Goal: Task Accomplishment & Management: Use online tool/utility

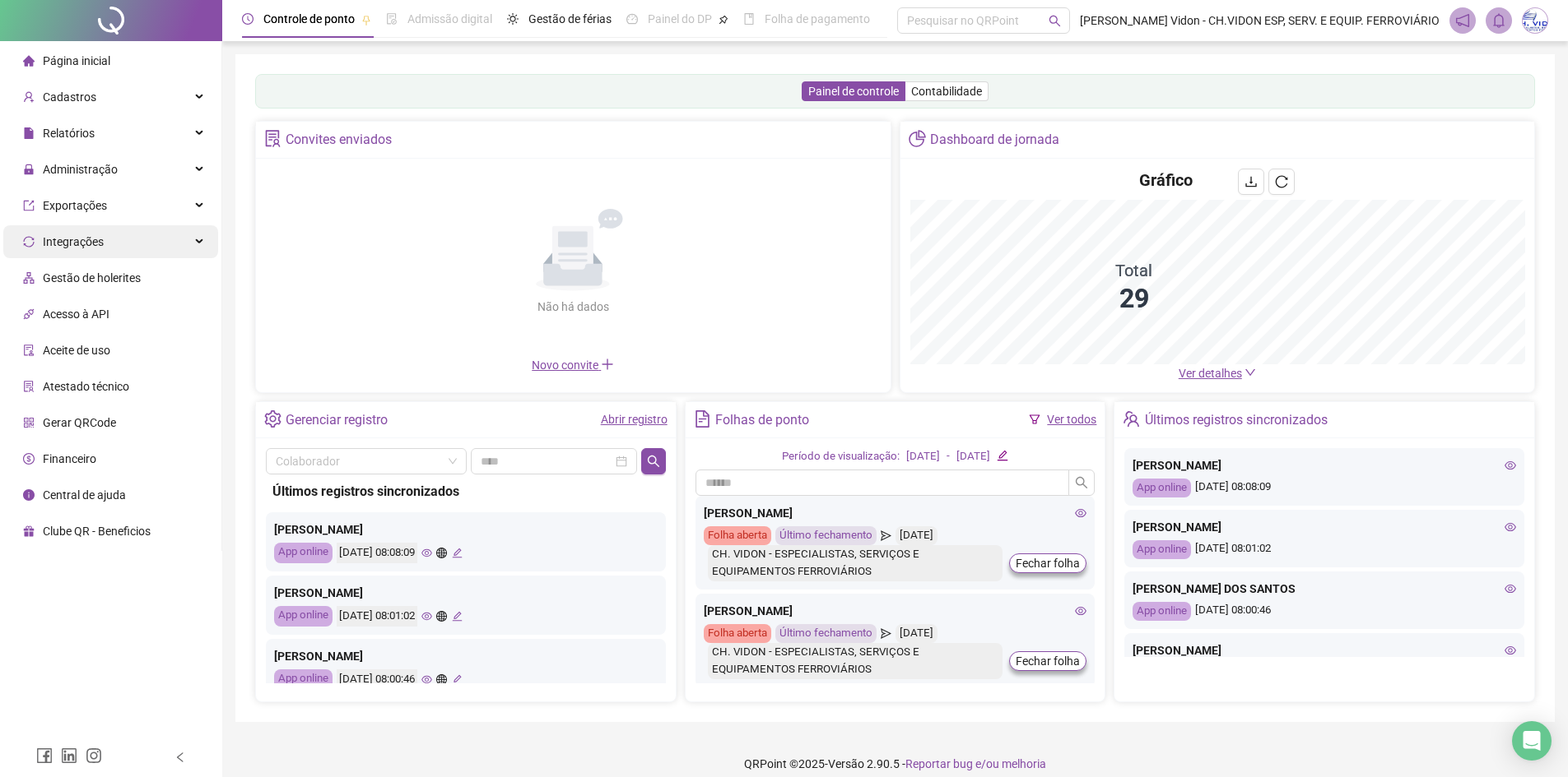
click at [102, 164] on span "Administração" at bounding box center [80, 170] width 75 height 13
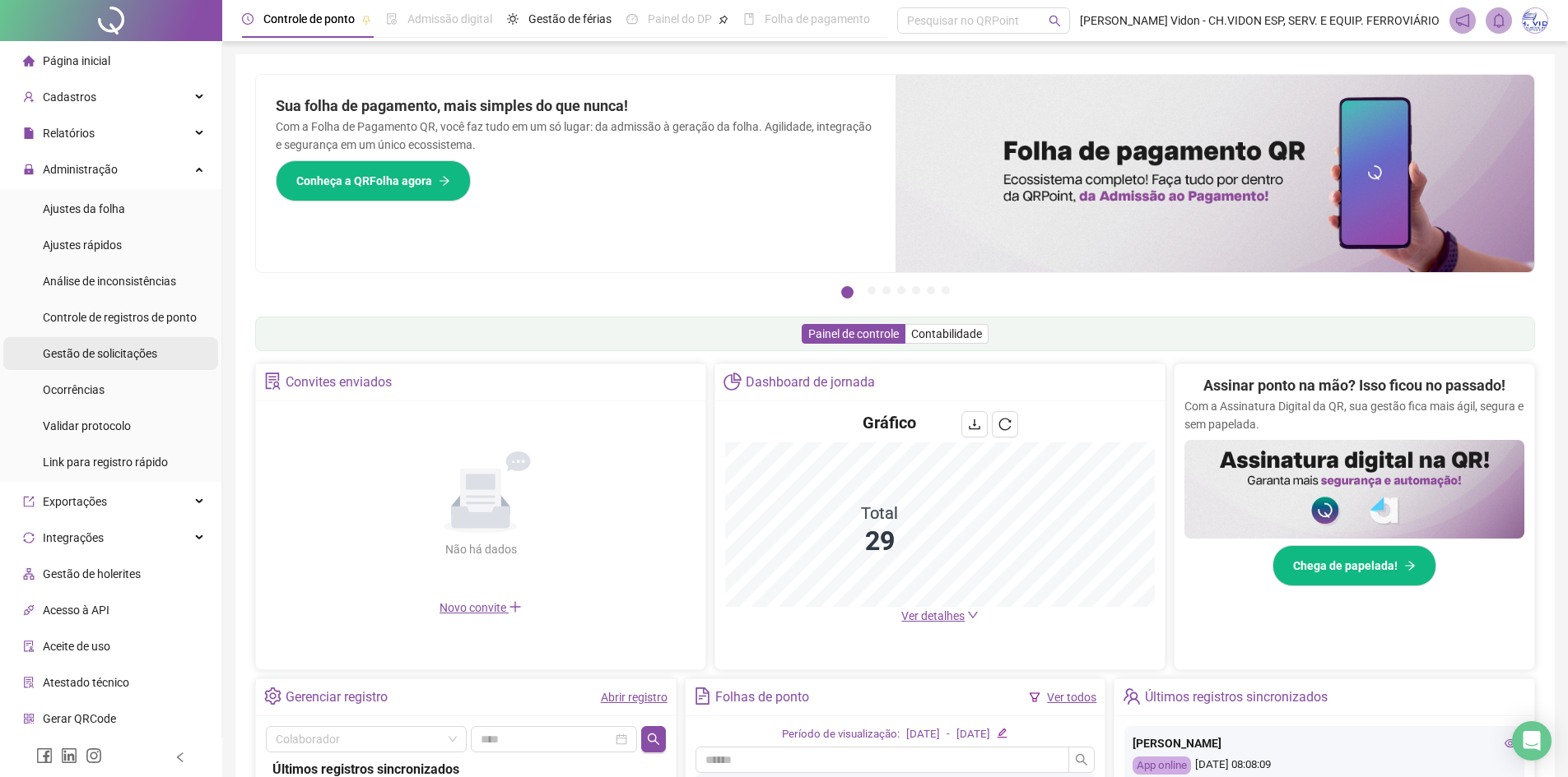
click at [113, 353] on span "Gestão de solicitações" at bounding box center [100, 354] width 115 height 13
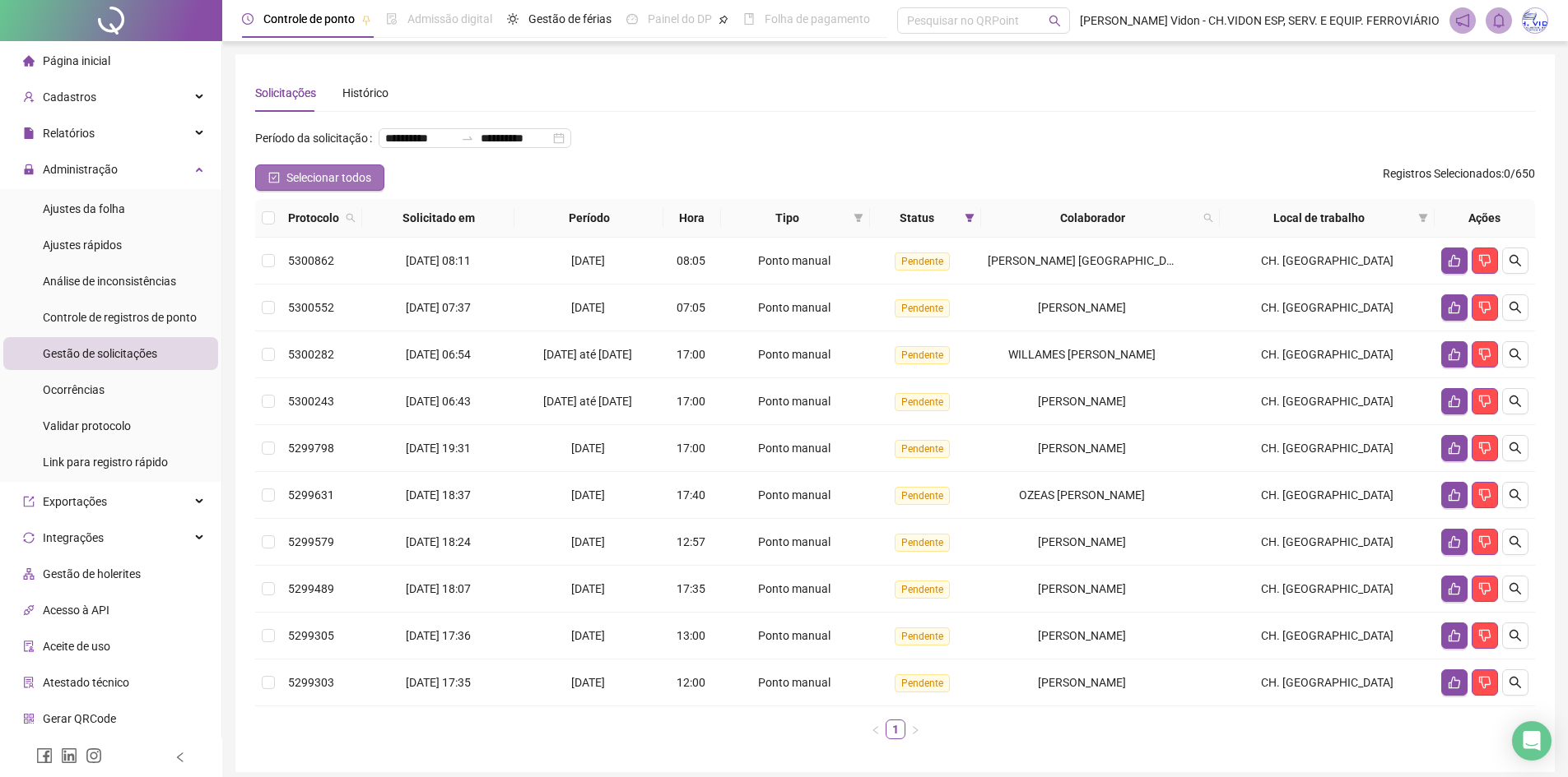
click at [260, 191] on button "Selecionar todos" at bounding box center [320, 177] width 129 height 27
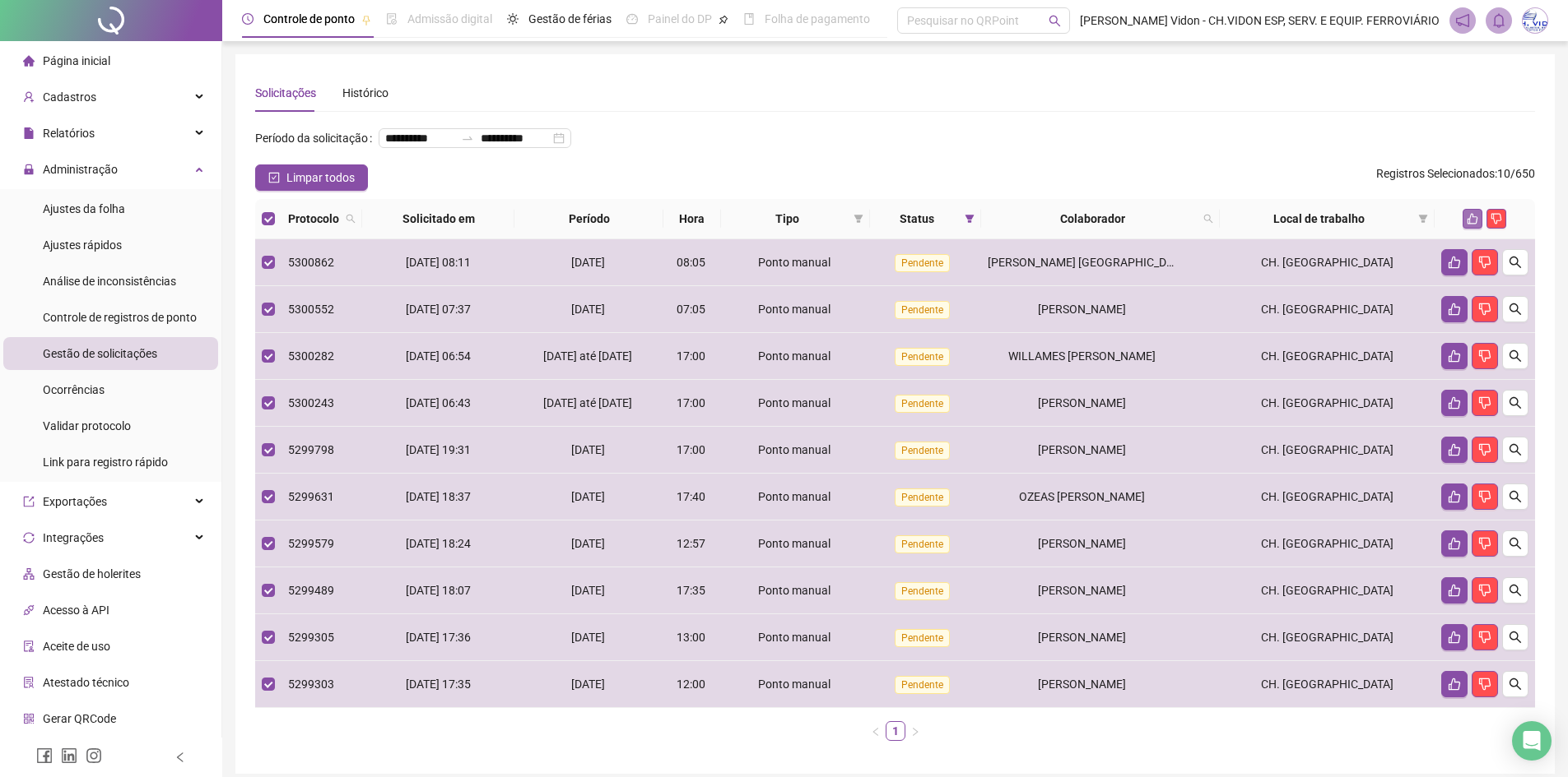
click at [1471, 225] on icon "like" at bounding box center [1472, 219] width 11 height 11
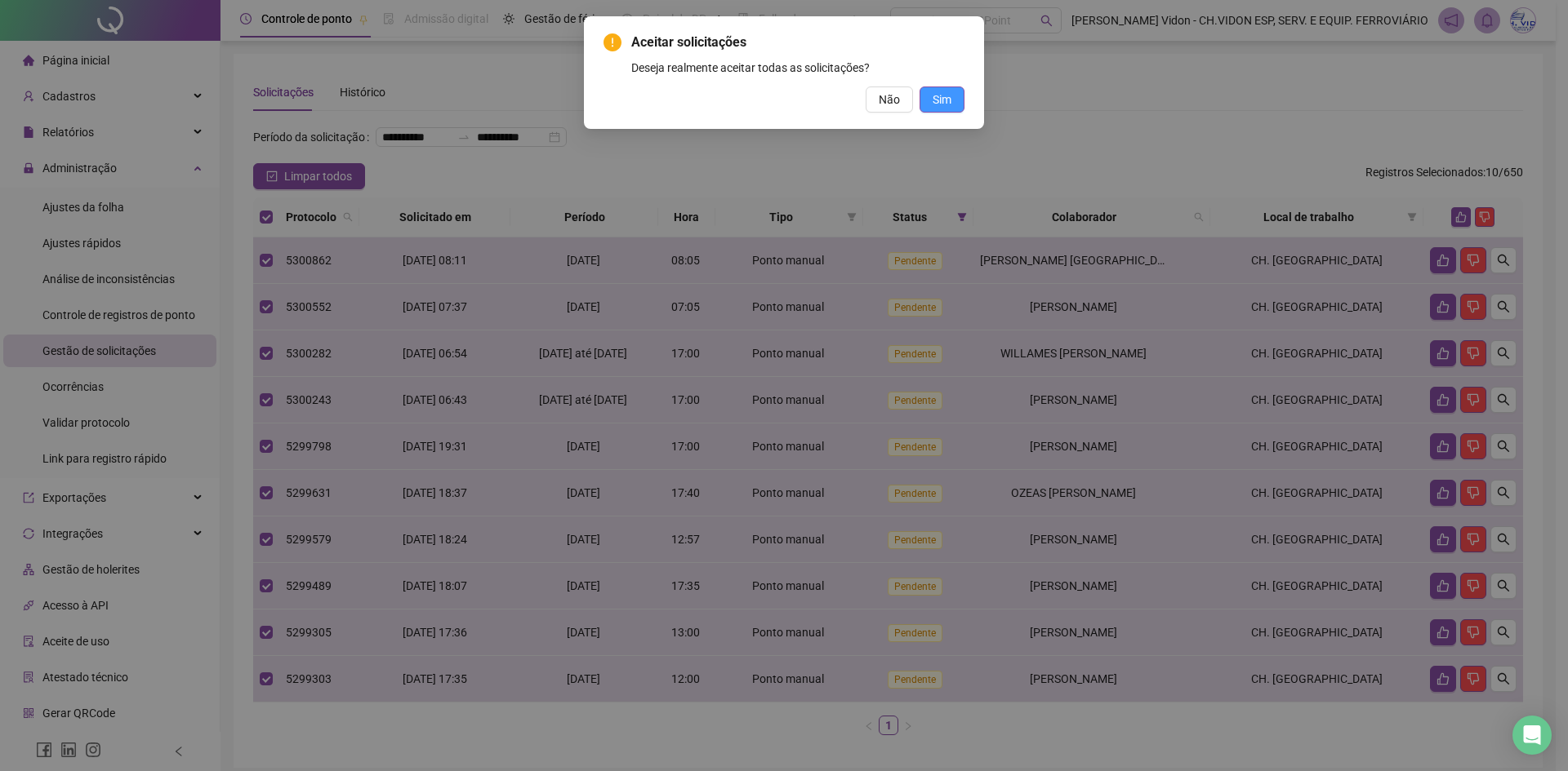
click at [943, 100] on span "Sim" at bounding box center [942, 99] width 19 height 18
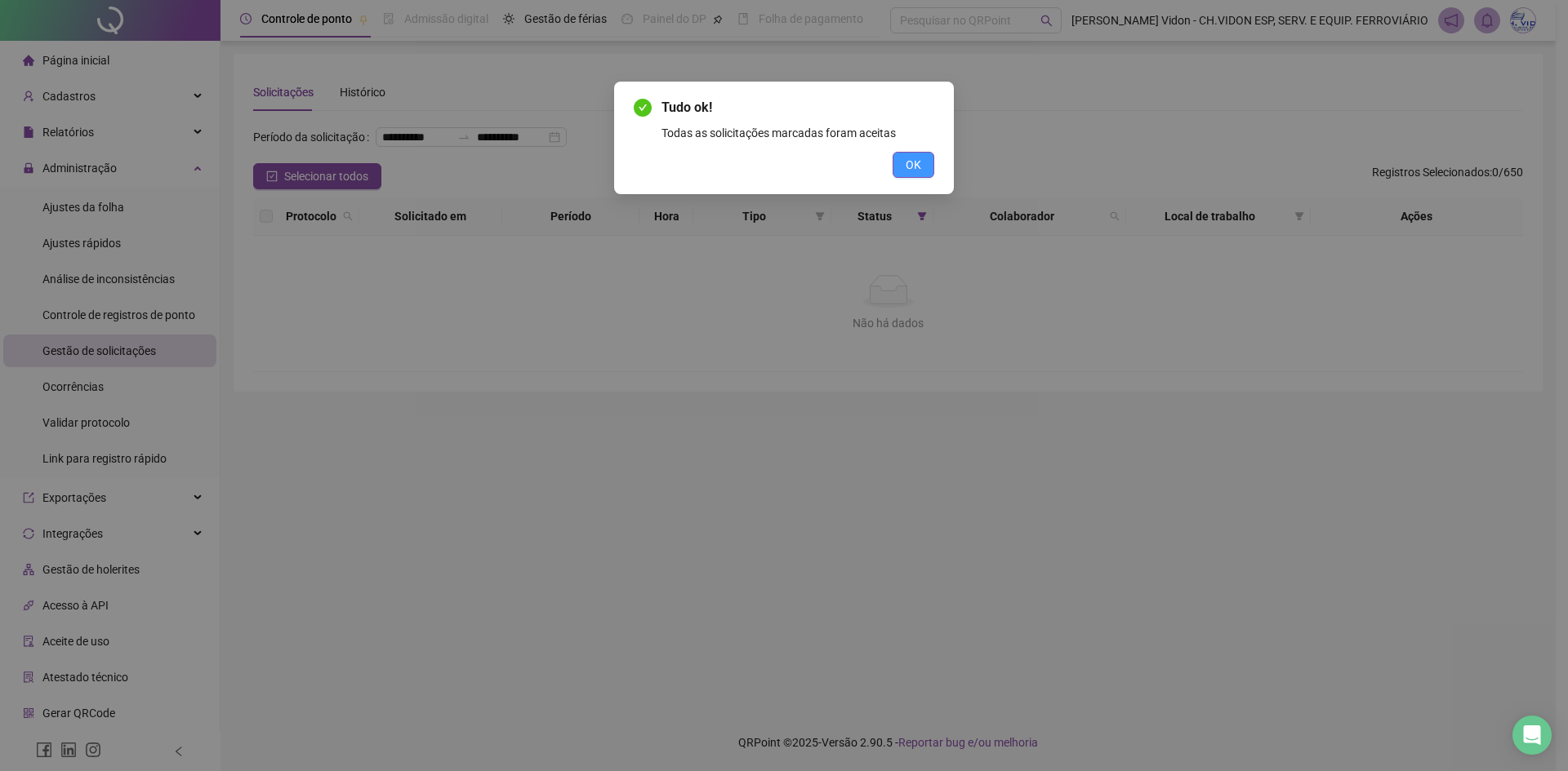
click at [919, 162] on span "OK" at bounding box center [913, 165] width 15 height 18
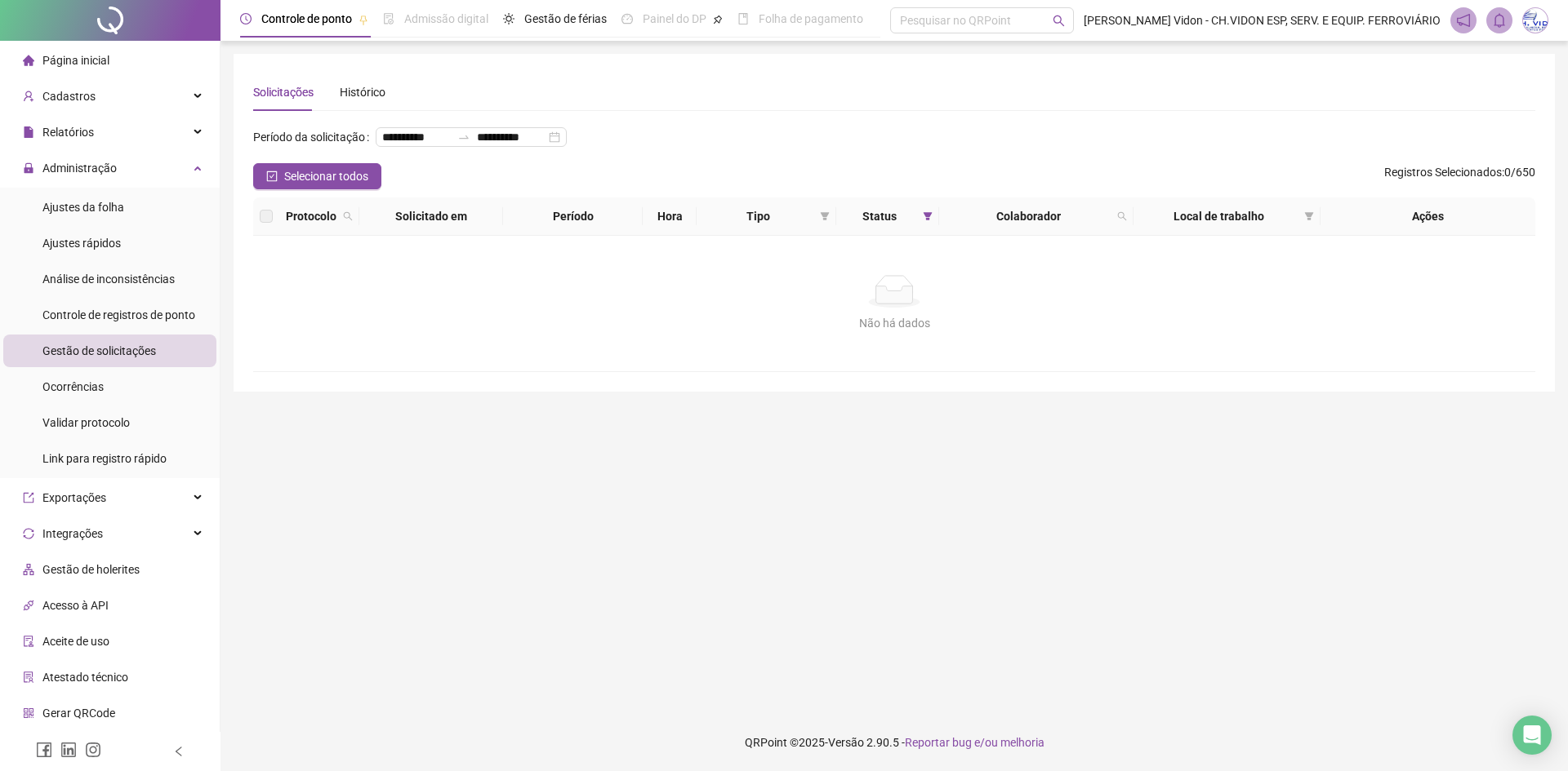
click at [126, 18] on div at bounding box center [110, 20] width 220 height 40
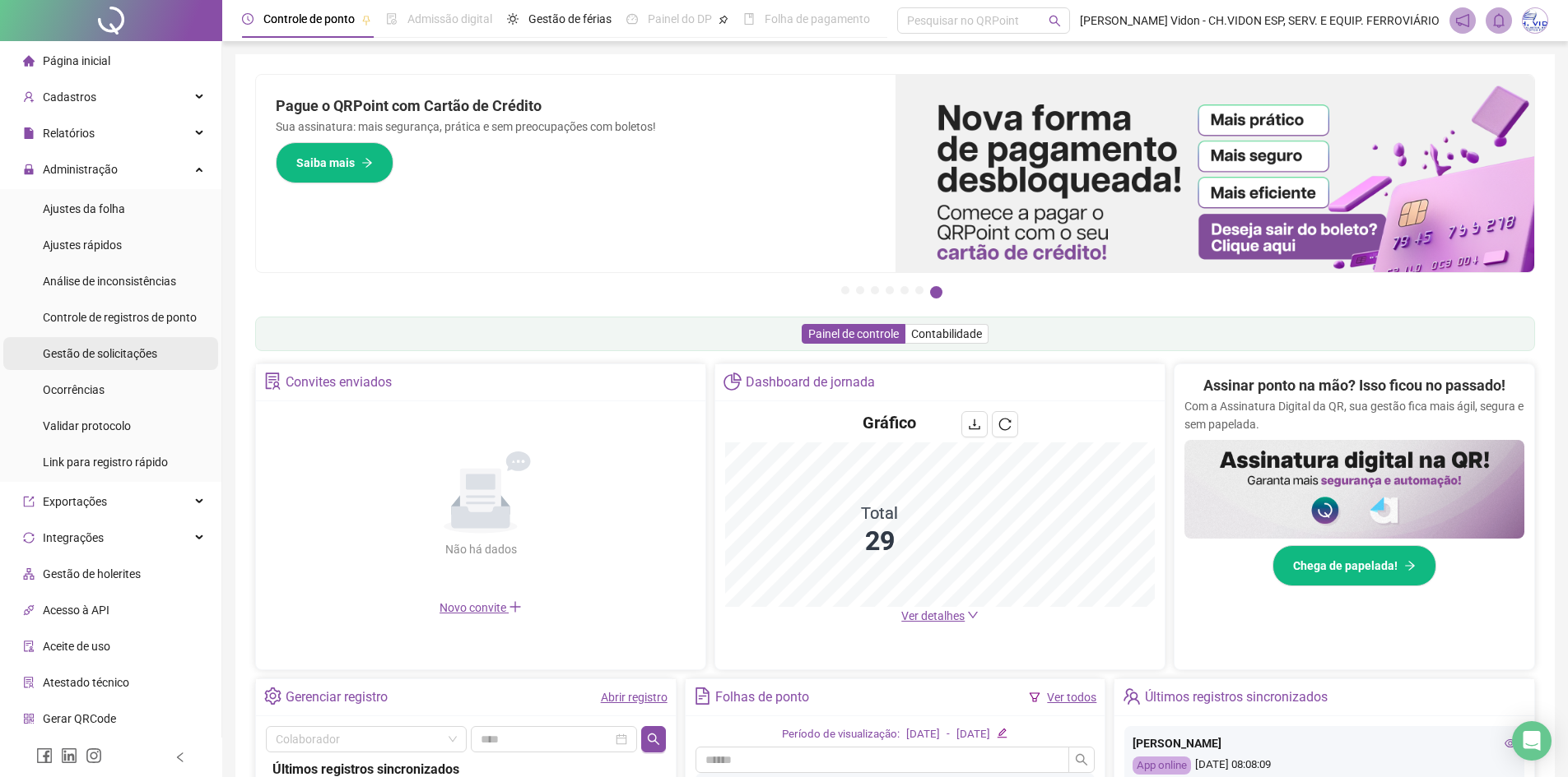
click at [72, 343] on div "Gestão de solicitações" at bounding box center [100, 354] width 115 height 33
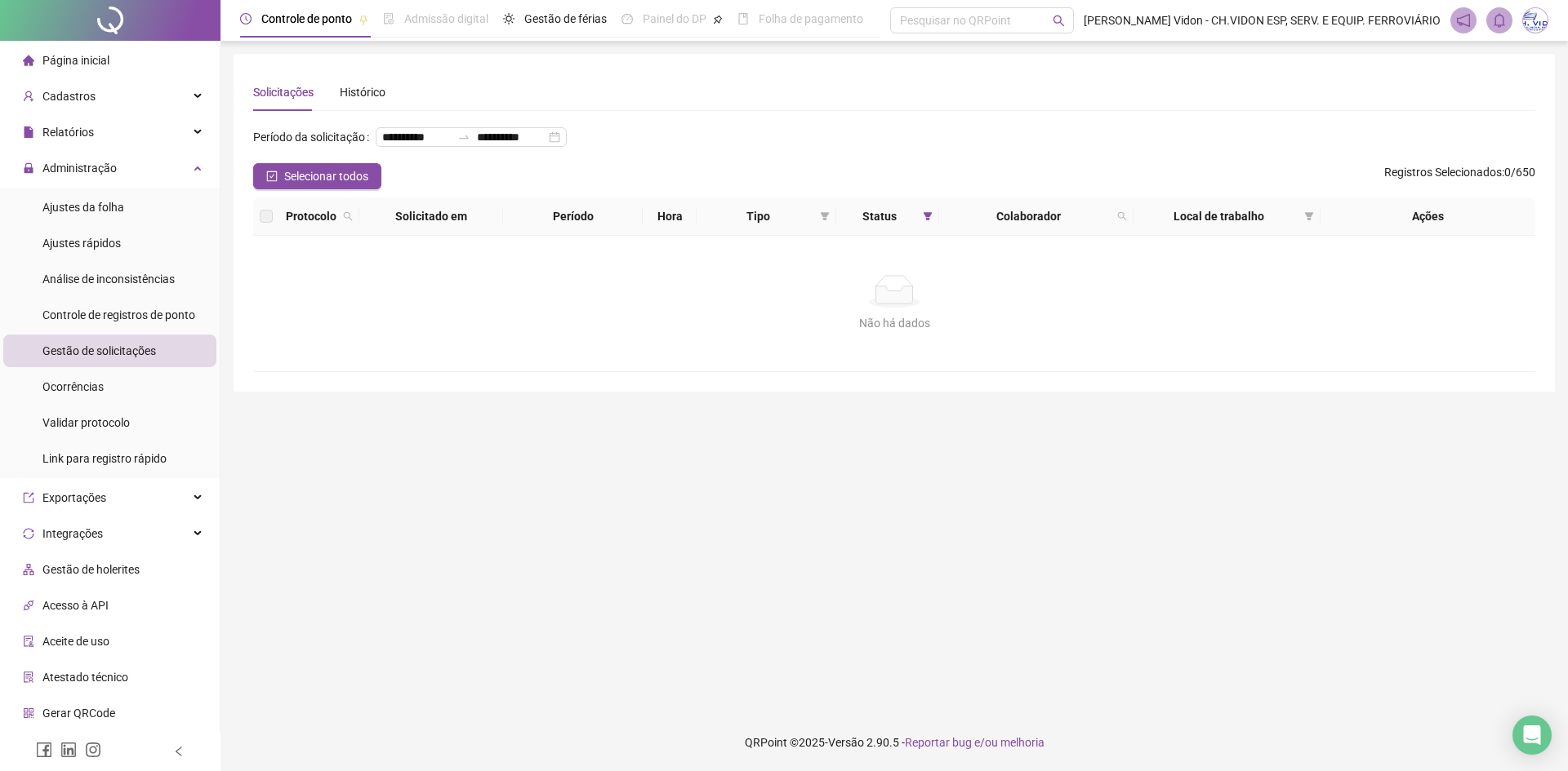
click at [96, 22] on div at bounding box center [110, 20] width 220 height 40
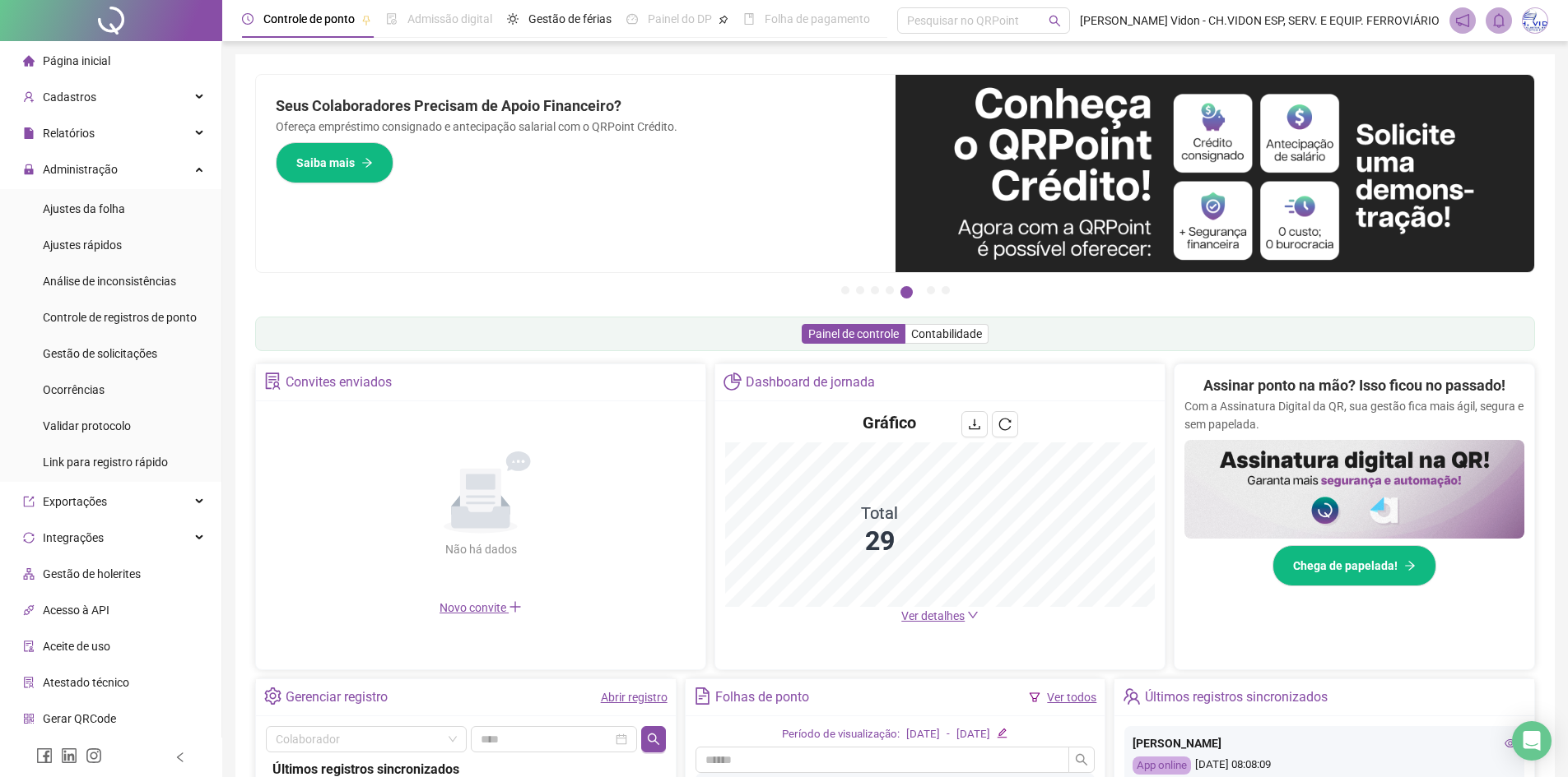
click at [110, 22] on div at bounding box center [111, 20] width 222 height 41
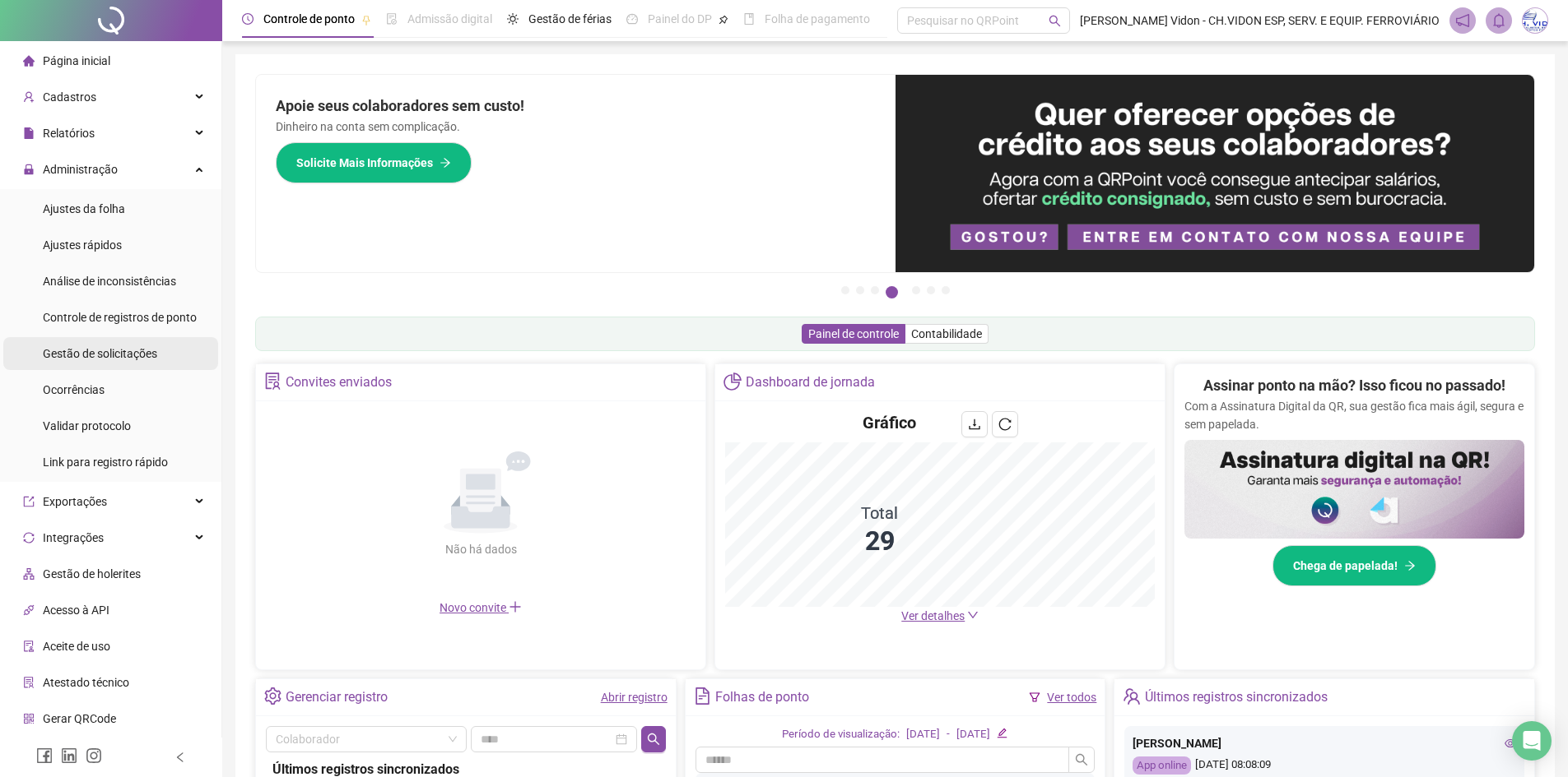
click at [110, 354] on span "Gestão de solicitações" at bounding box center [100, 354] width 115 height 13
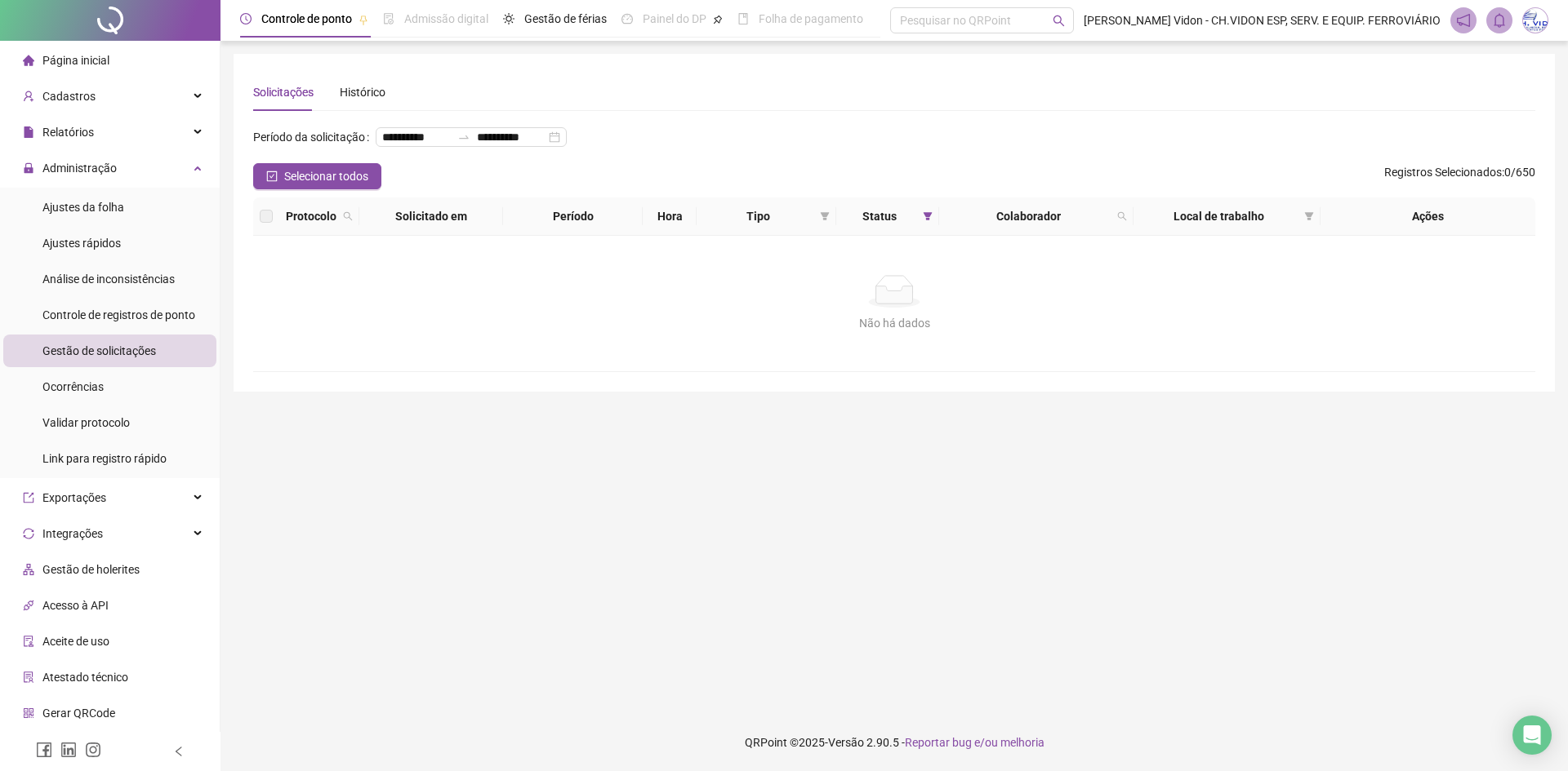
drag, startPoint x: 104, startPoint y: 31, endPoint x: 189, endPoint y: 1, distance: 90.1
click at [104, 31] on div at bounding box center [110, 20] width 220 height 40
